Goal: Transaction & Acquisition: Subscribe to service/newsletter

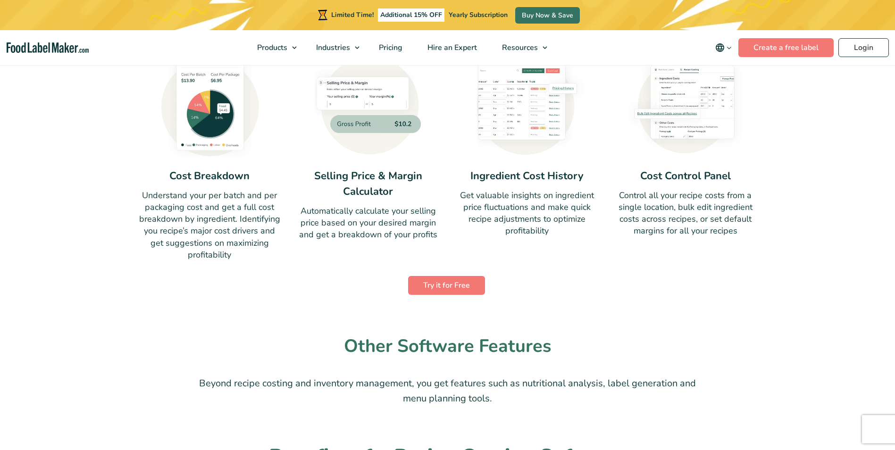
scroll to position [613, 0]
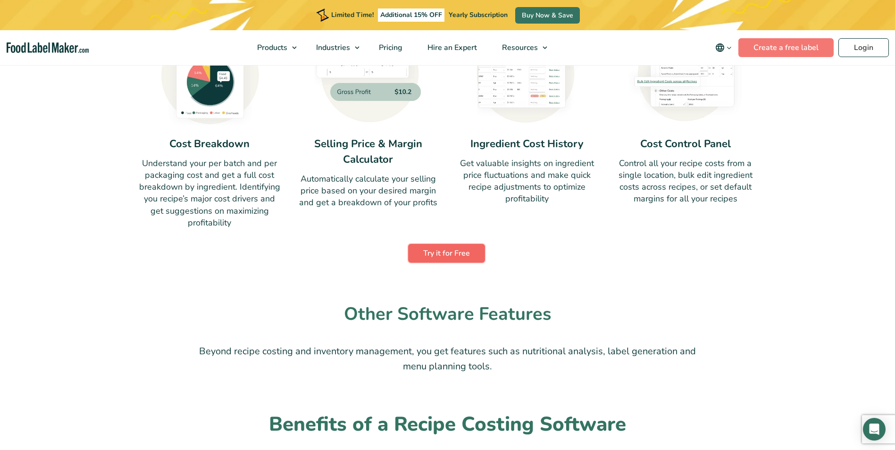
drag, startPoint x: 466, startPoint y: 250, endPoint x: 459, endPoint y: 251, distance: 6.6
click at [466, 250] on link "Try it for Free" at bounding box center [446, 253] width 77 height 19
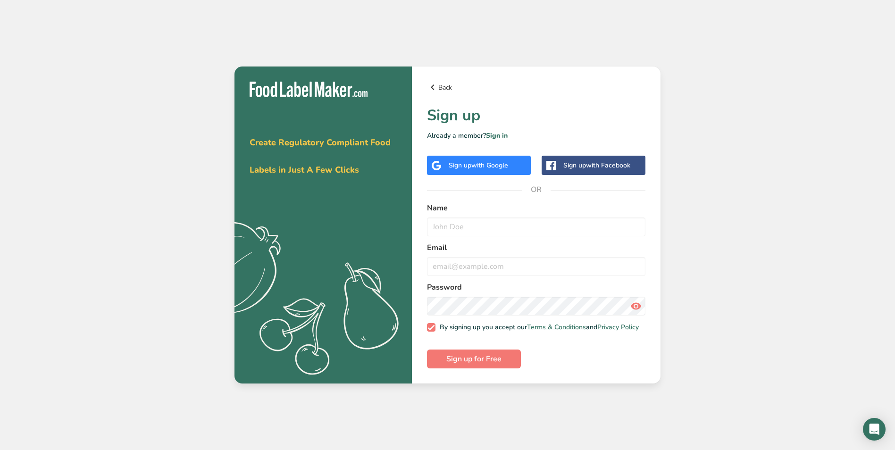
click at [443, 82] on link "Back" at bounding box center [536, 87] width 218 height 11
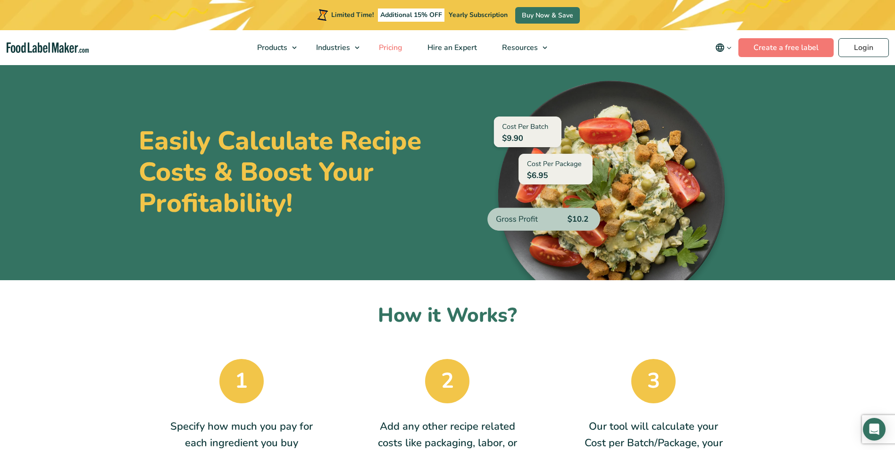
click at [379, 47] on span "Pricing" at bounding box center [389, 47] width 27 height 10
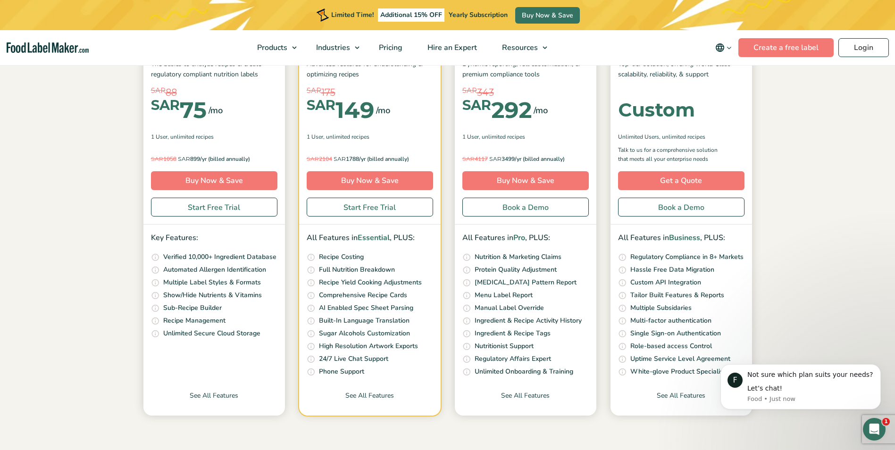
scroll to position [189, 0]
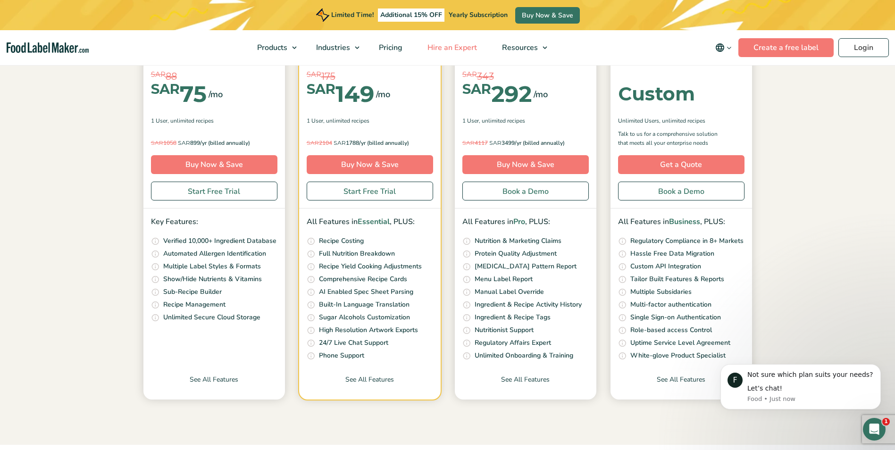
click at [462, 49] on span "Hire an Expert" at bounding box center [451, 47] width 53 height 10
